Goal: Check status: Check status

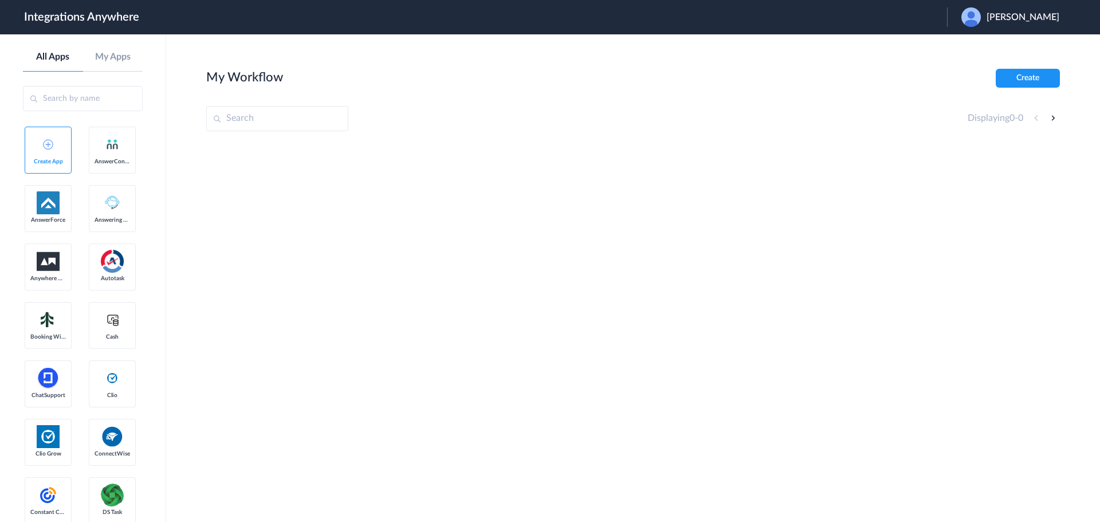
click at [1047, 12] on span "[PERSON_NAME]" at bounding box center [1022, 17] width 73 height 11
click at [979, 44] on link "Logout" at bounding box center [967, 46] width 24 height 8
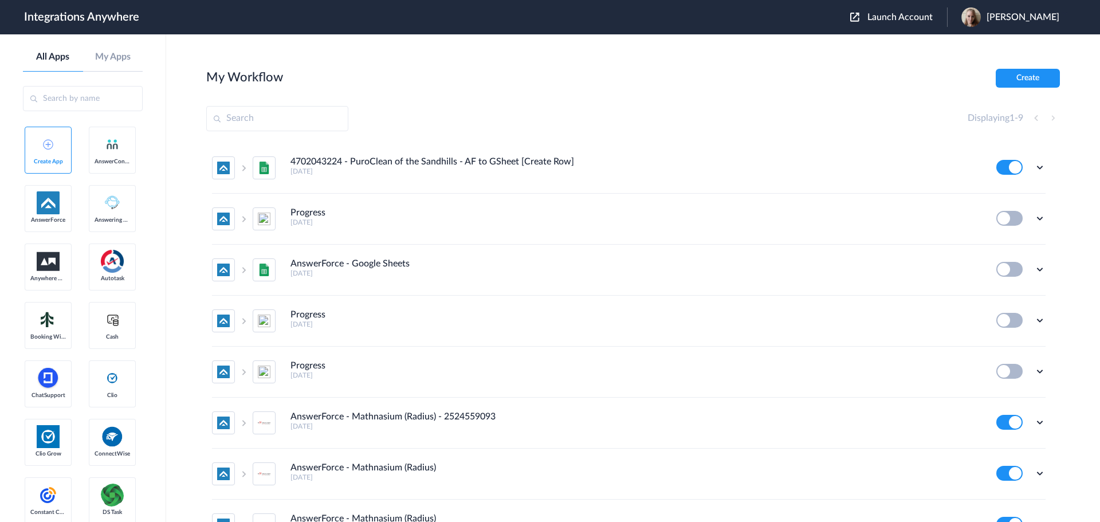
click at [916, 19] on span "Launch Account" at bounding box center [899, 17] width 65 height 9
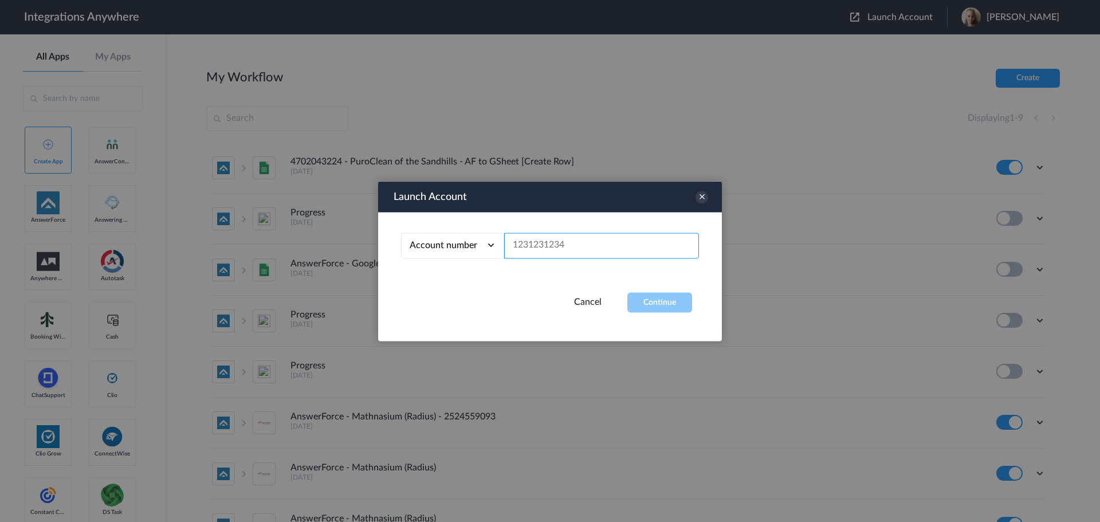
click at [570, 246] on input "text" at bounding box center [601, 246] width 195 height 26
paste input "4702043224"
type input "4702043224"
click at [653, 307] on button "Continue" at bounding box center [659, 302] width 65 height 20
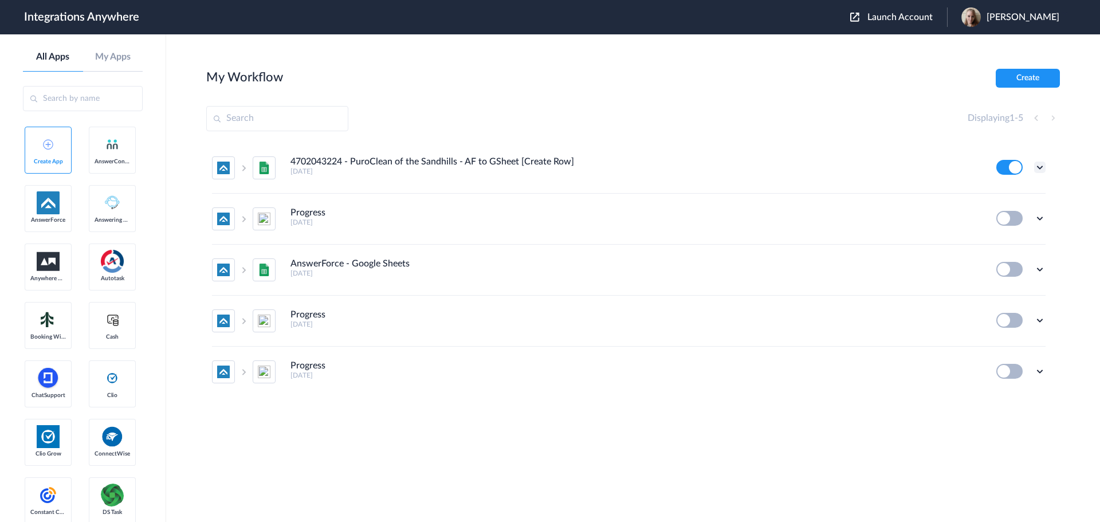
click at [1041, 168] on icon at bounding box center [1039, 166] width 11 height 11
click at [453, 169] on h5 "4 days ago" at bounding box center [635, 171] width 690 height 8
click at [1039, 167] on icon at bounding box center [1039, 166] width 11 height 11
click at [1022, 215] on link "Task history" at bounding box center [1006, 215] width 55 height 8
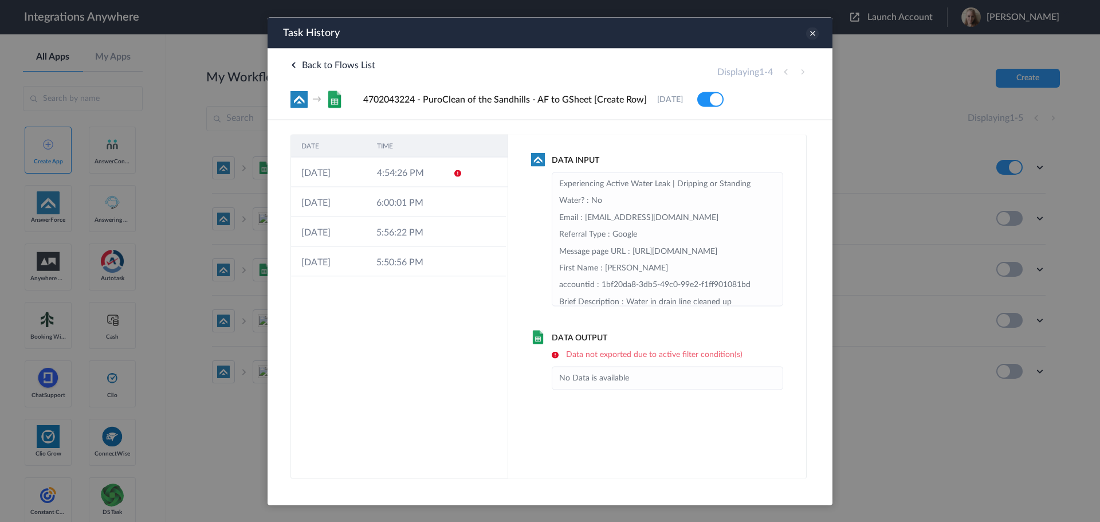
click at [811, 35] on icon at bounding box center [812, 33] width 13 height 13
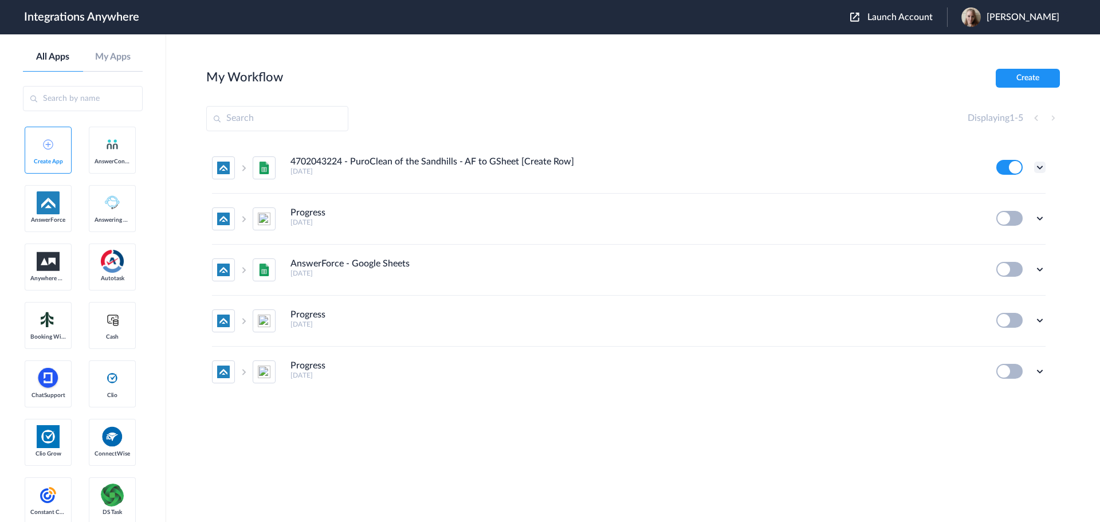
click at [1039, 167] on icon at bounding box center [1039, 166] width 11 height 11
click at [623, 186] on li "4702043224 - PuroClean of the Sandhills - AF to GSheet [Create Row] 4 days ago …" at bounding box center [628, 168] width 833 height 51
click at [1041, 166] on icon at bounding box center [1039, 166] width 11 height 11
click at [709, 166] on div "4702043224 - PuroClean of the Sandhills - AF to GSheet [Create Row] 4 days ago" at bounding box center [635, 165] width 690 height 19
